Goal: Information Seeking & Learning: Learn about a topic

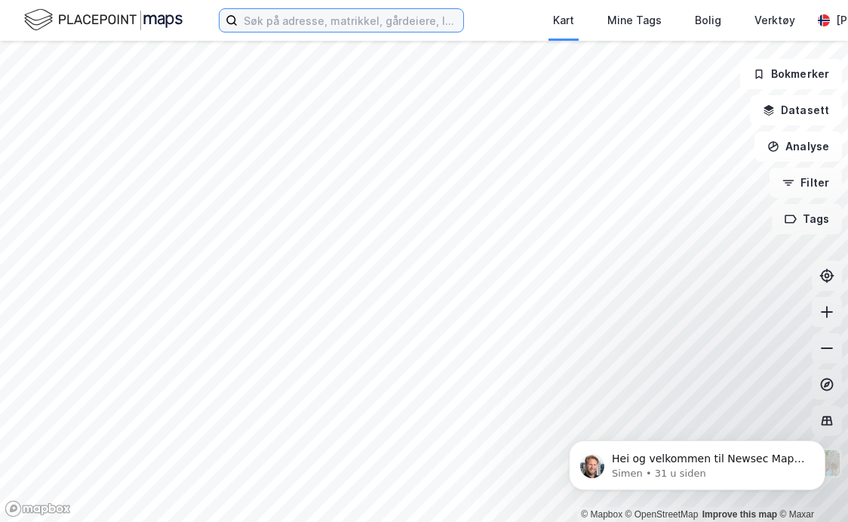
click at [394, 26] on input at bounding box center [351, 20] width 226 height 23
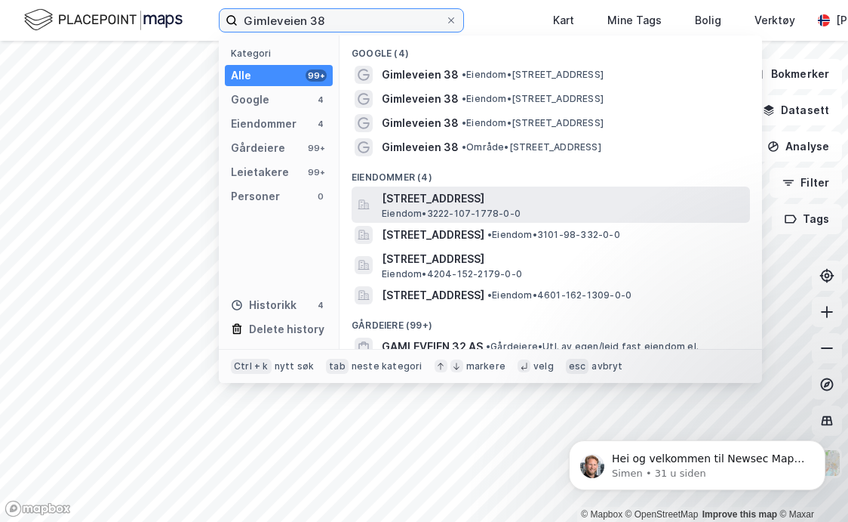
type input "Gimleveien 38"
click at [577, 202] on span "[STREET_ADDRESS]" at bounding box center [563, 198] width 362 height 18
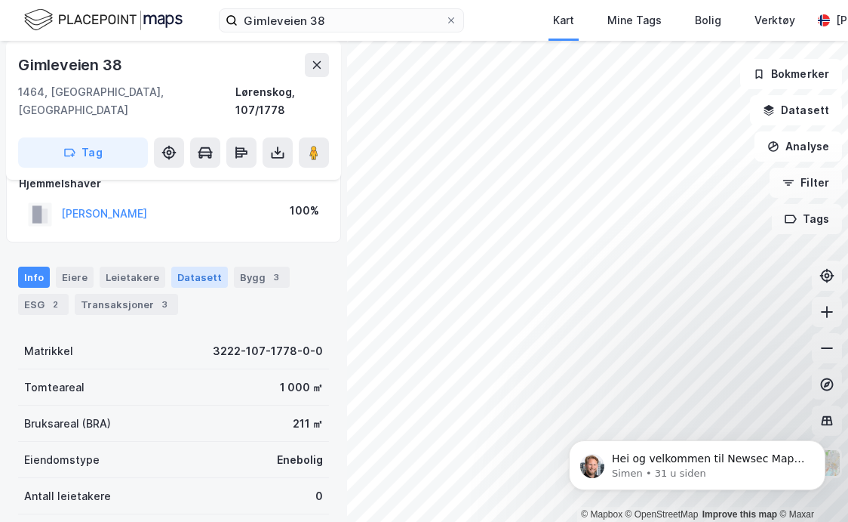
scroll to position [23, 0]
click at [108, 294] on div "Transaksjoner 3" at bounding box center [126, 304] width 103 height 21
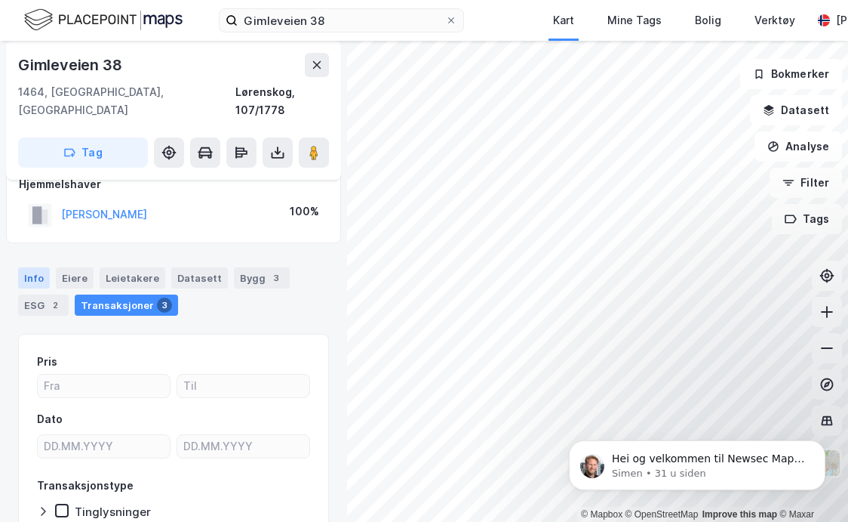
click at [37, 267] on div "Info" at bounding box center [34, 277] width 32 height 21
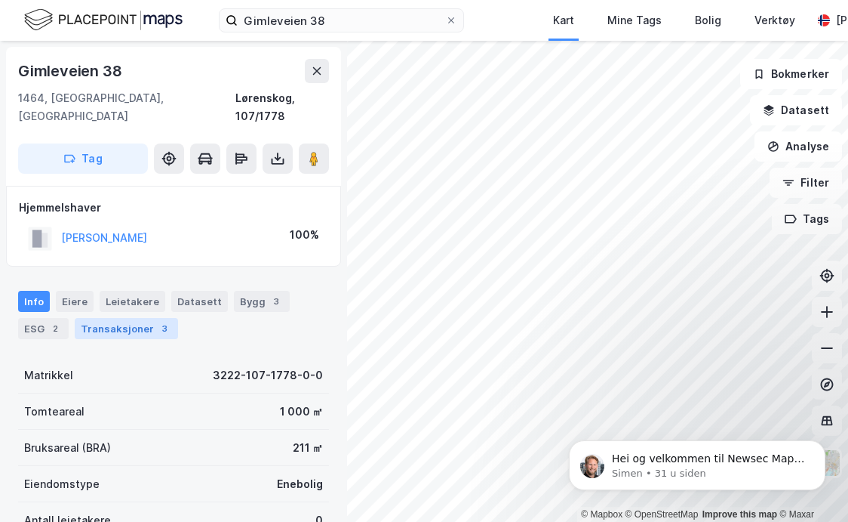
click at [127, 318] on div "Transaksjoner 3" at bounding box center [126, 328] width 103 height 21
